Goal: Check status: Check status

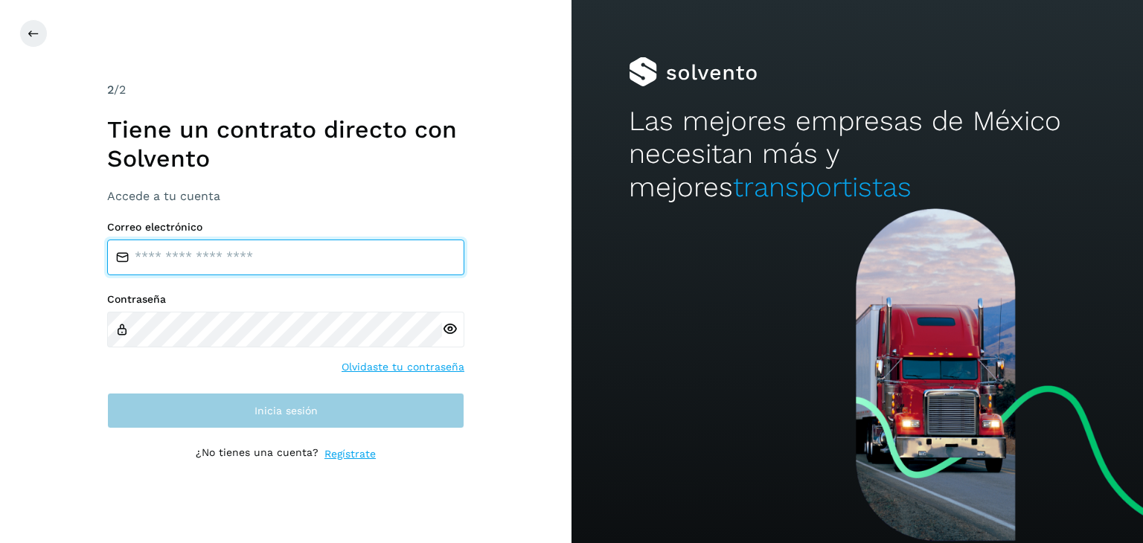
type input "**********"
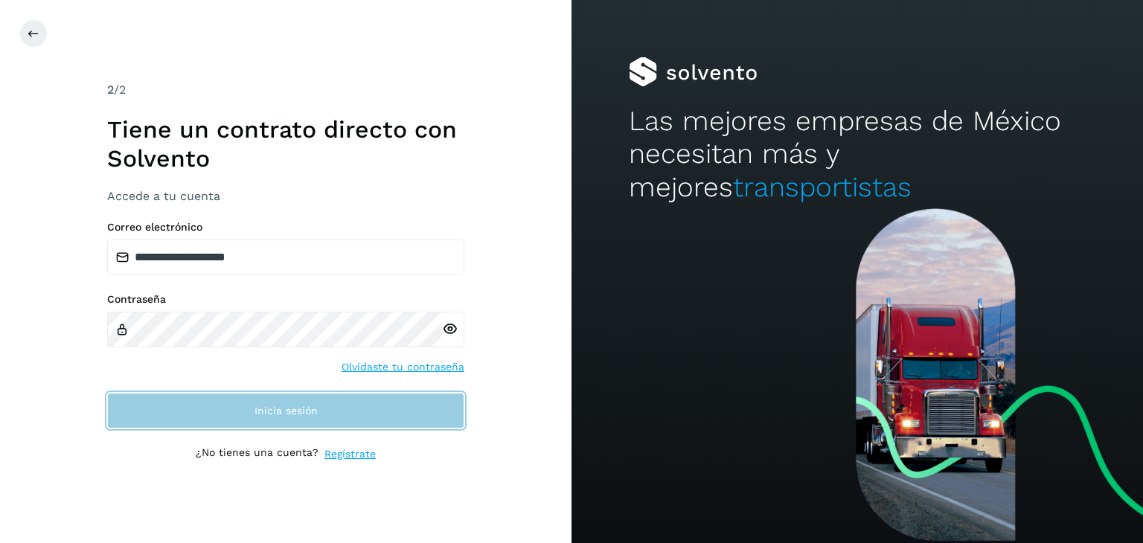
click at [205, 404] on button "Inicia sesión" at bounding box center [285, 411] width 357 height 36
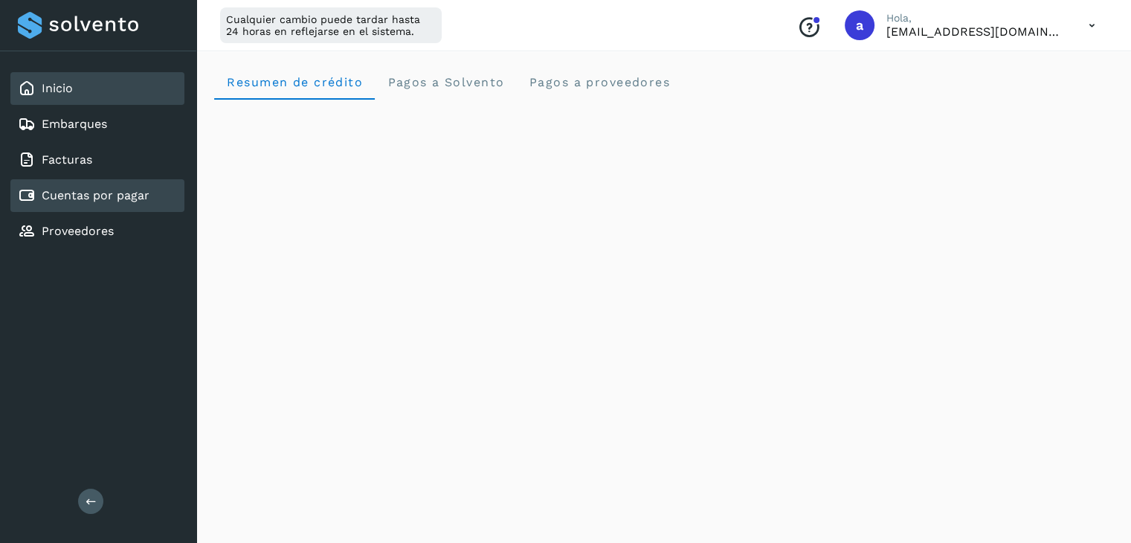
click at [87, 193] on link "Cuentas por pagar" at bounding box center [96, 195] width 108 height 14
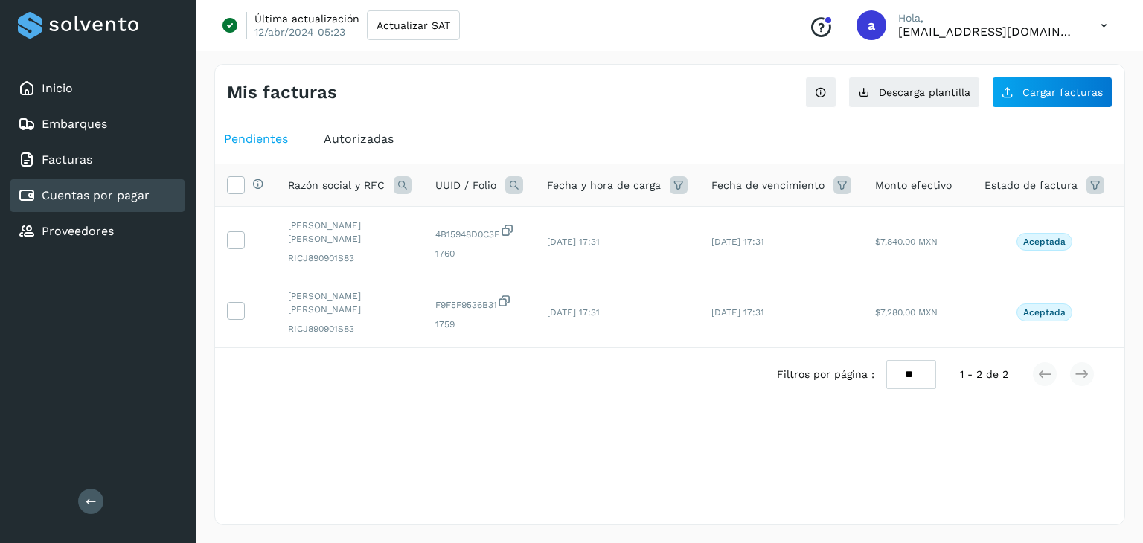
click at [338, 147] on div "Autorizadas" at bounding box center [359, 139] width 88 height 27
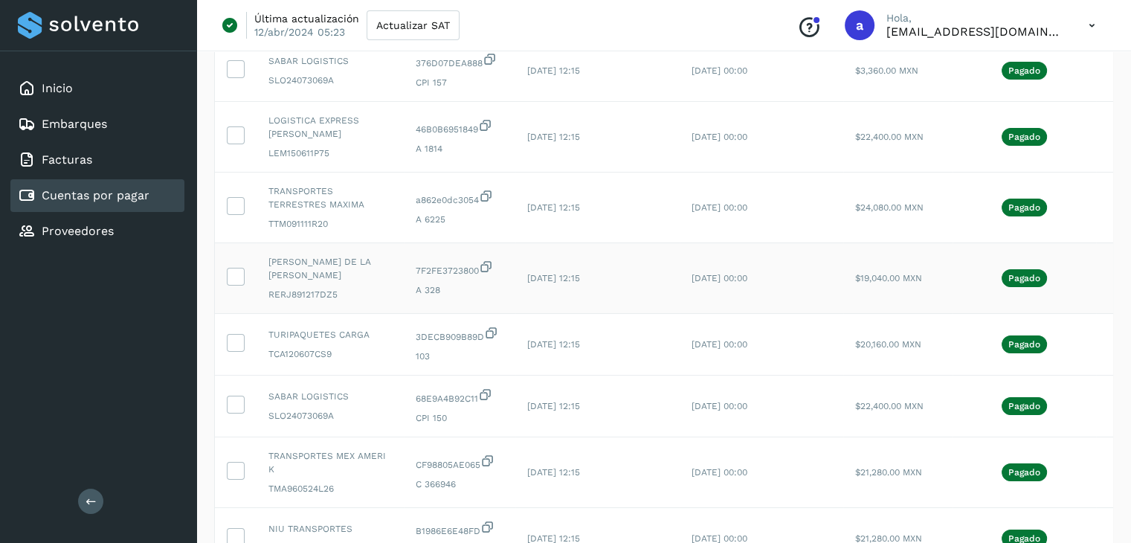
scroll to position [223, 0]
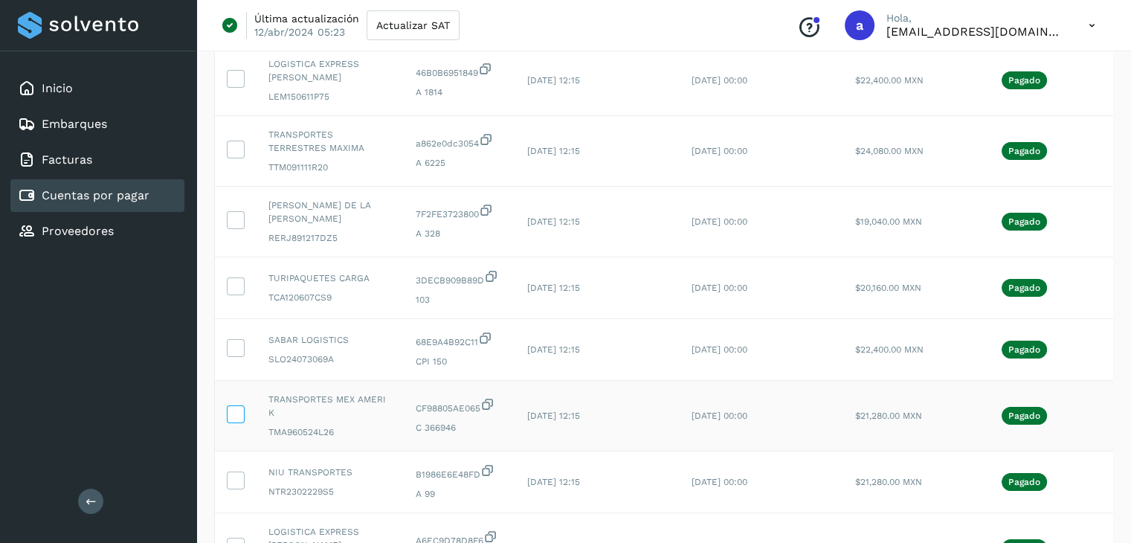
click at [234, 414] on icon at bounding box center [236, 413] width 16 height 16
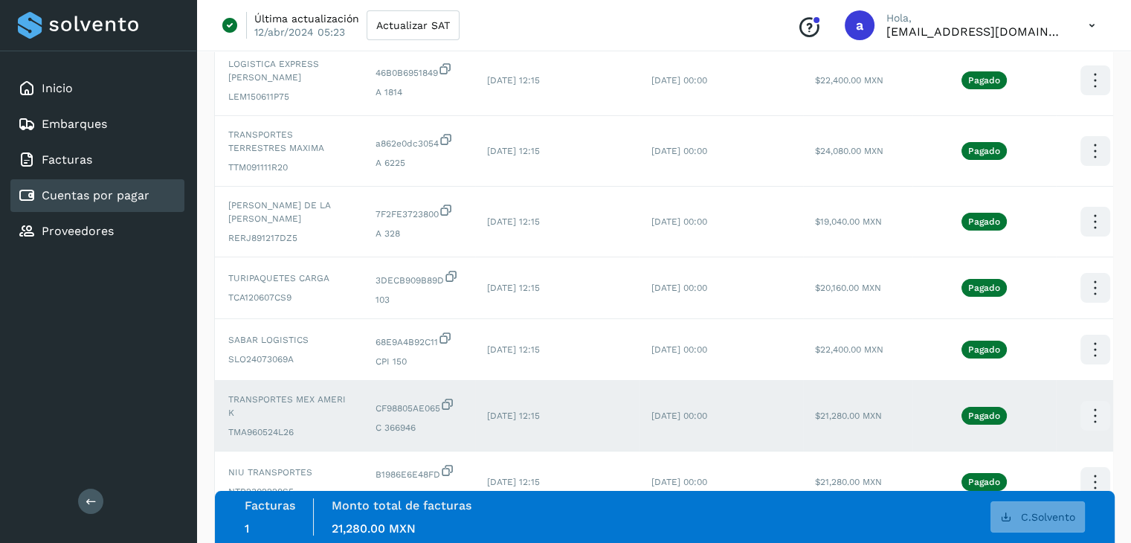
scroll to position [0, 54]
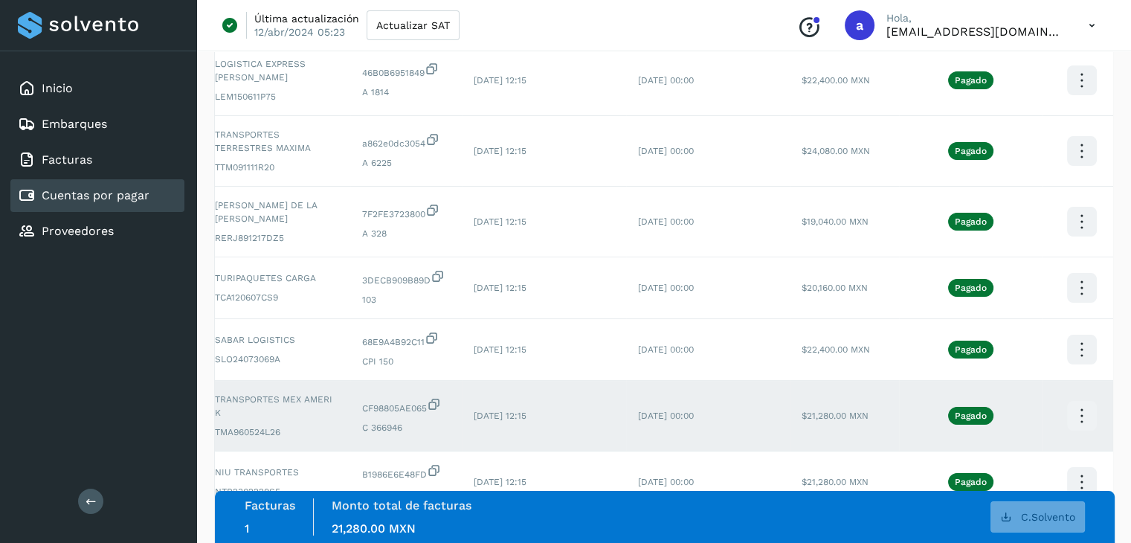
drag, startPoint x: 1043, startPoint y: 408, endPoint x: 1094, endPoint y: 408, distance: 51.3
click at [1076, 414] on icon at bounding box center [1081, 416] width 35 height 35
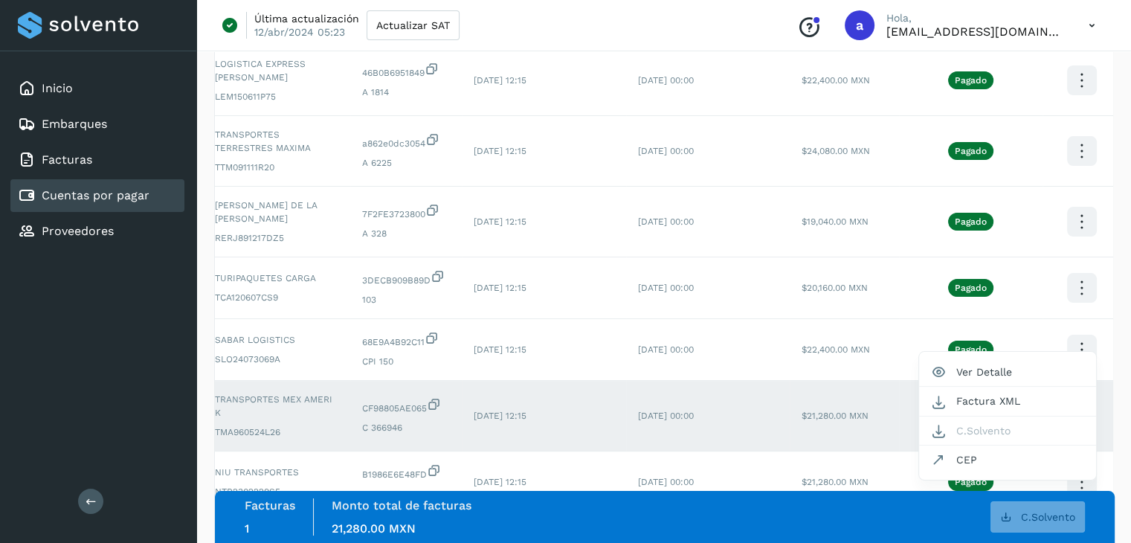
drag, startPoint x: 542, startPoint y: 399, endPoint x: 306, endPoint y: 391, distance: 236.7
click at [675, 7] on div at bounding box center [565, 271] width 1131 height 543
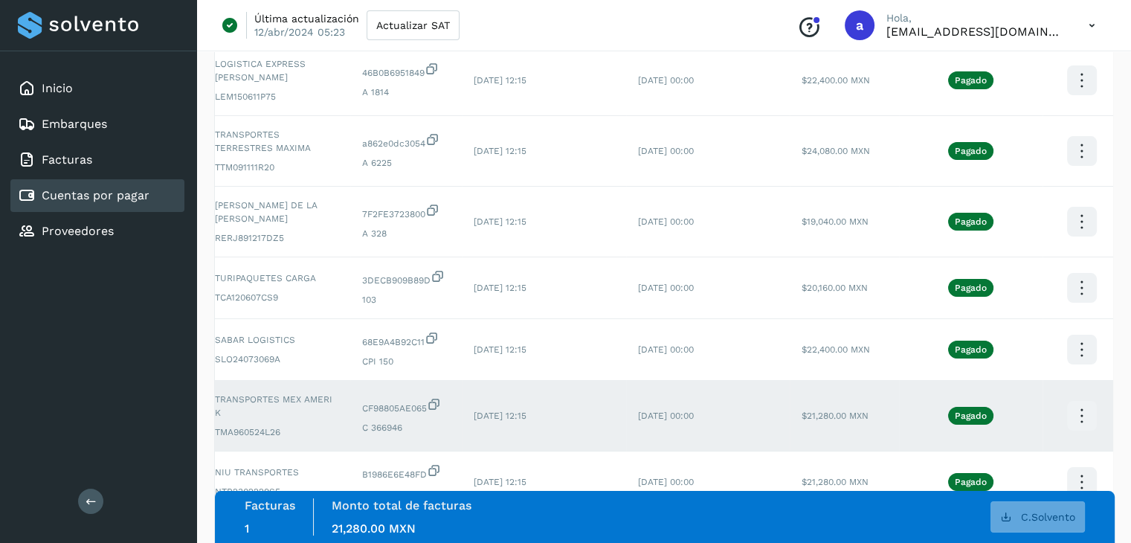
click at [83, 198] on link "Cuentas por pagar" at bounding box center [96, 195] width 108 height 14
click at [104, 228] on link "Proveedores" at bounding box center [78, 231] width 72 height 14
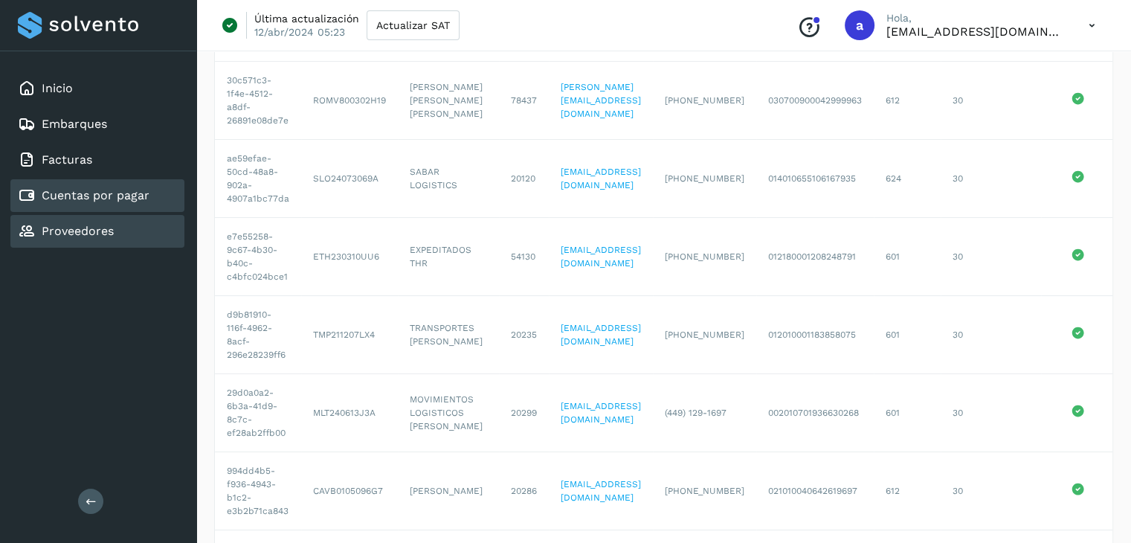
click at [65, 196] on link "Cuentas por pagar" at bounding box center [96, 195] width 108 height 14
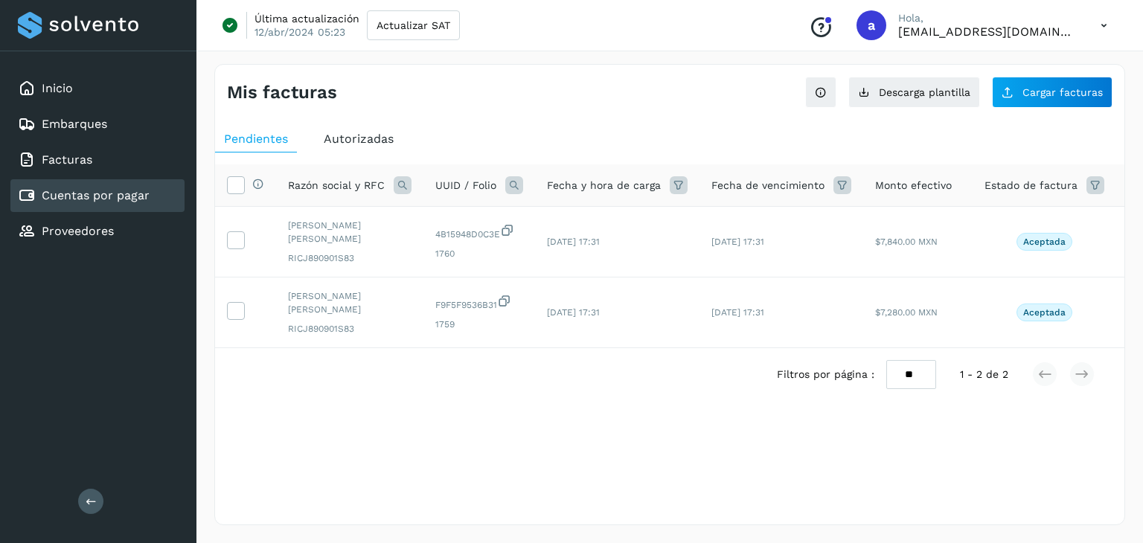
click at [365, 139] on span "Autorizadas" at bounding box center [359, 139] width 70 height 14
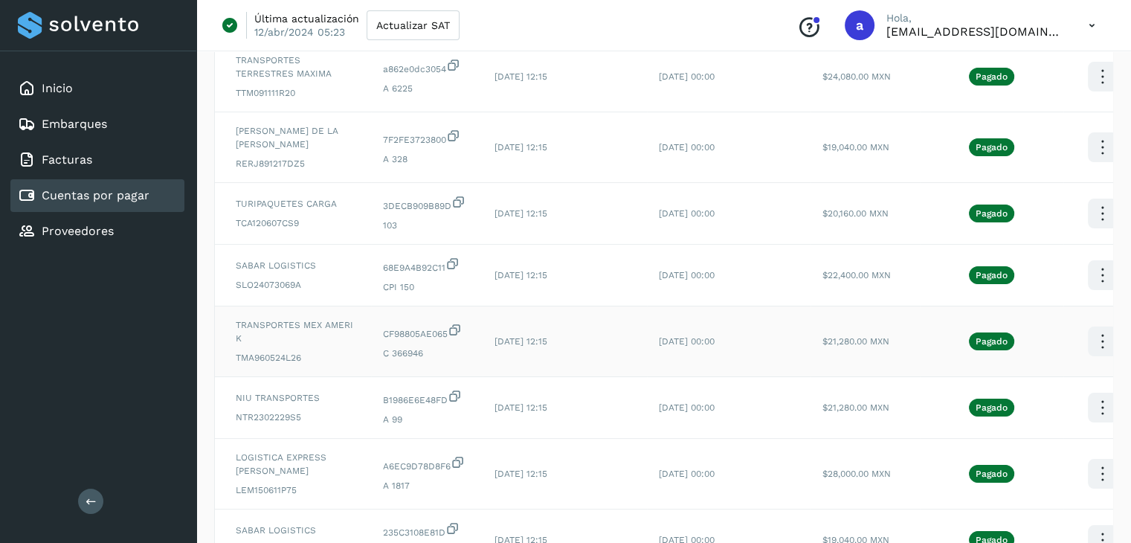
scroll to position [0, 54]
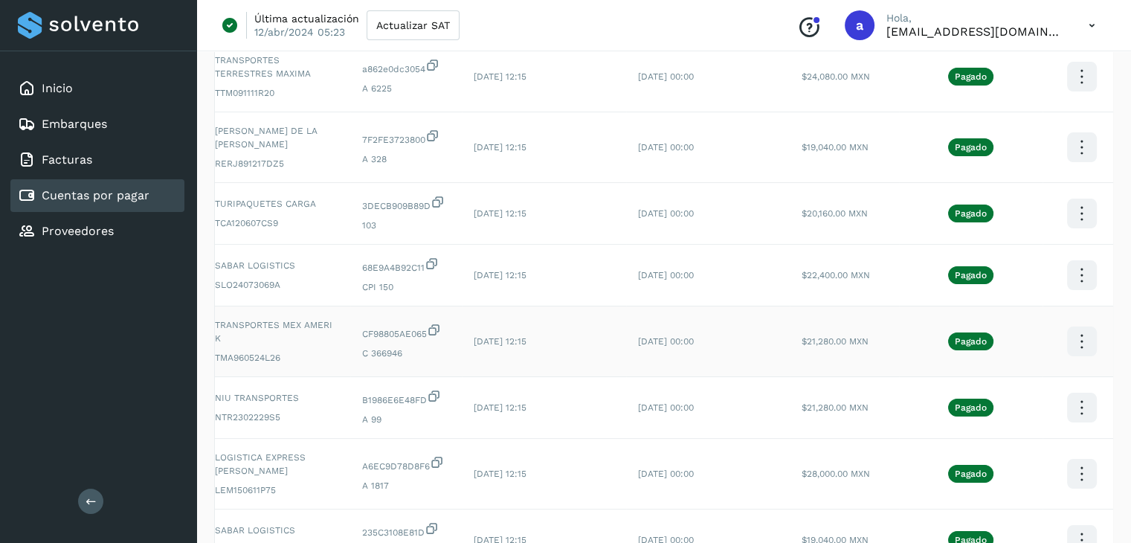
drag, startPoint x: 973, startPoint y: 338, endPoint x: 1074, endPoint y: 338, distance: 101.2
click at [1074, 338] on icon at bounding box center [1081, 341] width 35 height 35
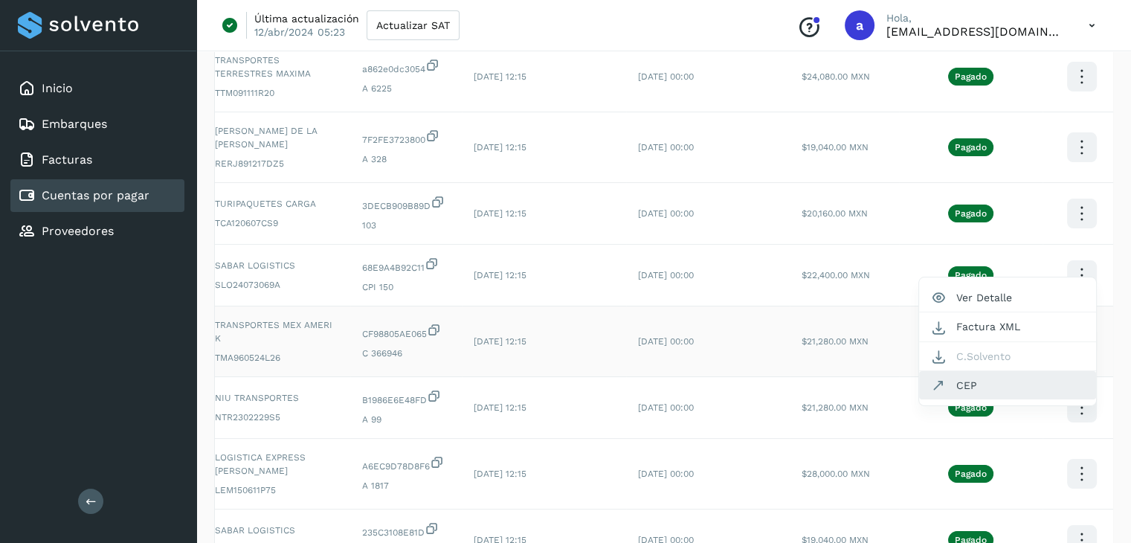
click at [945, 379] on button "CEP" at bounding box center [1007, 385] width 177 height 28
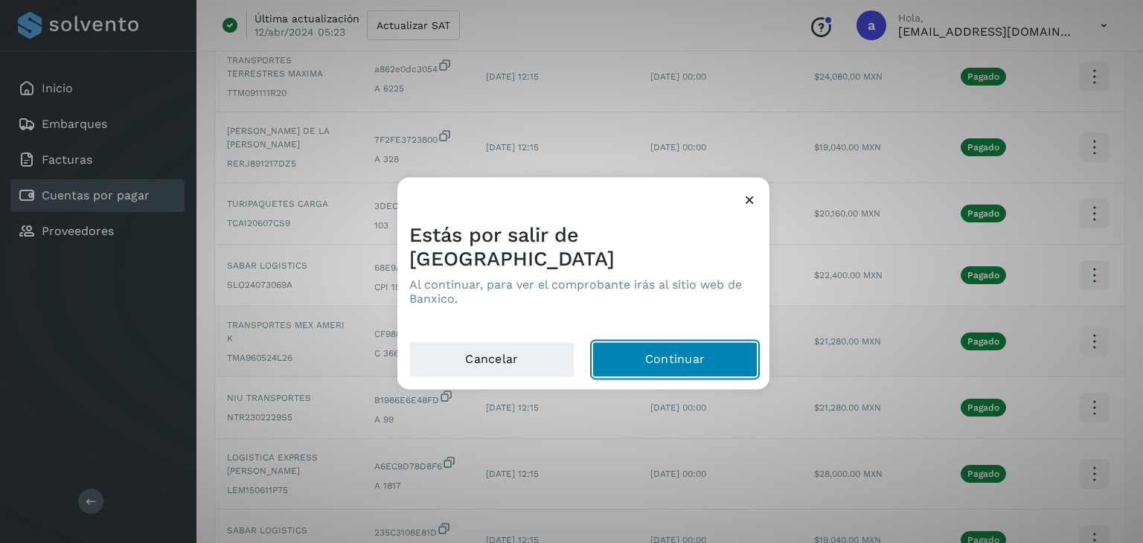
click at [654, 342] on button "Continuar" at bounding box center [674, 360] width 165 height 36
